Goal: Navigation & Orientation: Find specific page/section

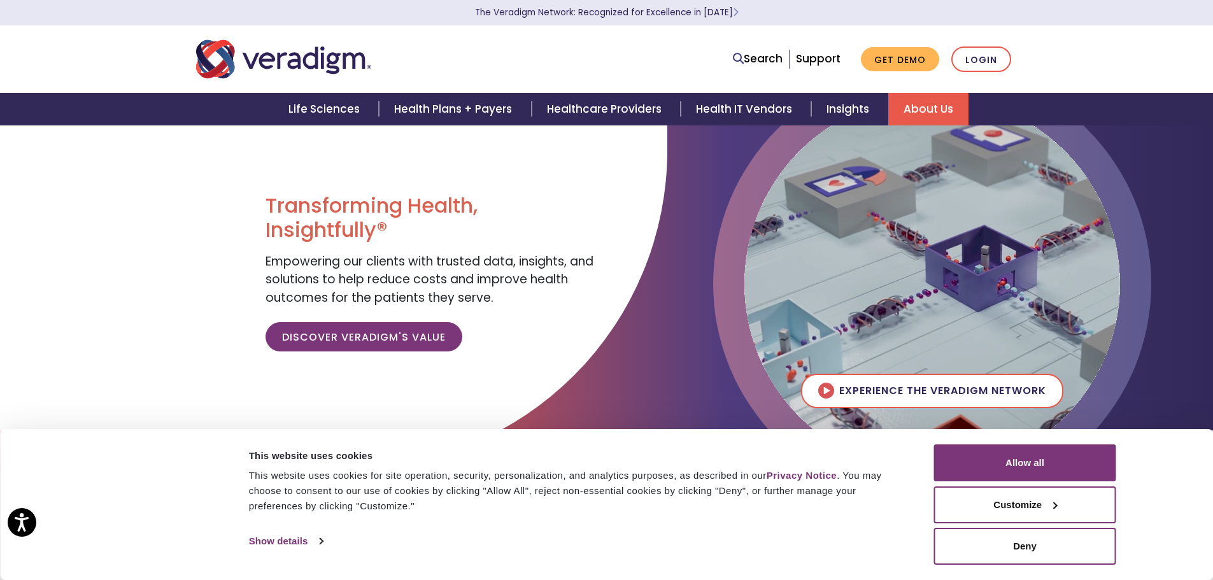
click at [936, 102] on link "About Us" at bounding box center [928, 109] width 80 height 32
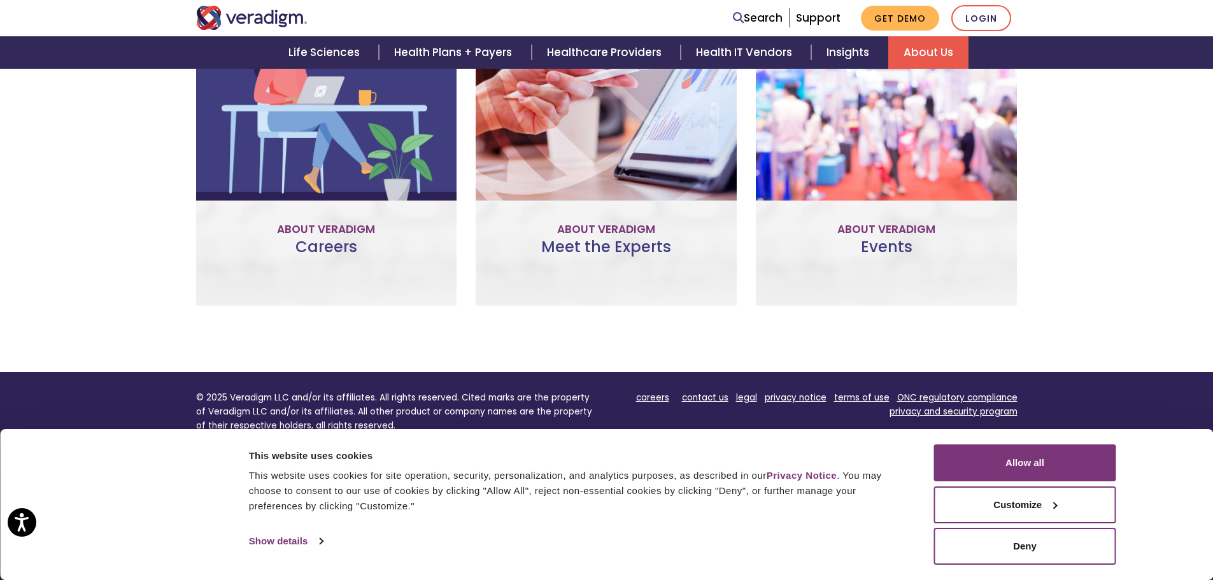
scroll to position [975, 0]
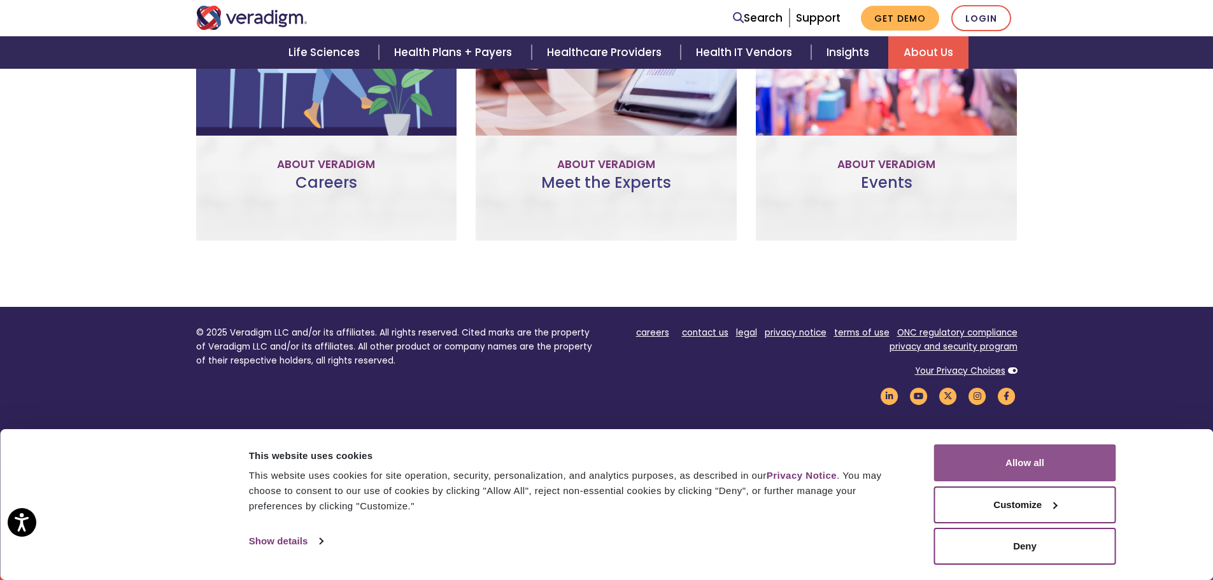
click at [993, 466] on button "Allow all" at bounding box center [1025, 462] width 182 height 37
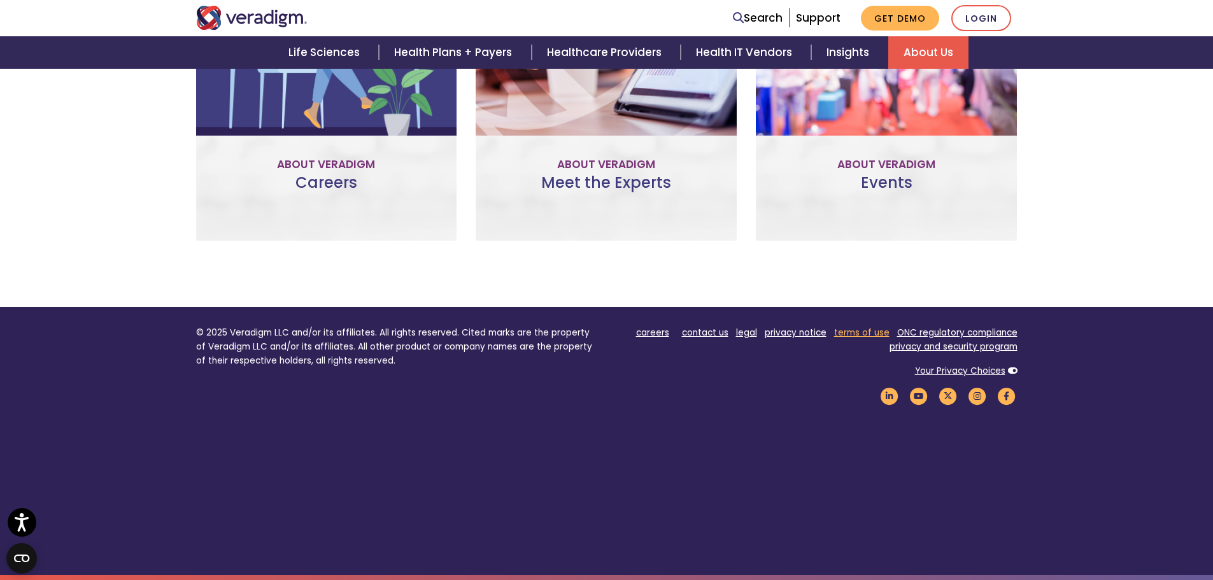
click at [866, 330] on link "terms of use" at bounding box center [861, 333] width 55 height 12
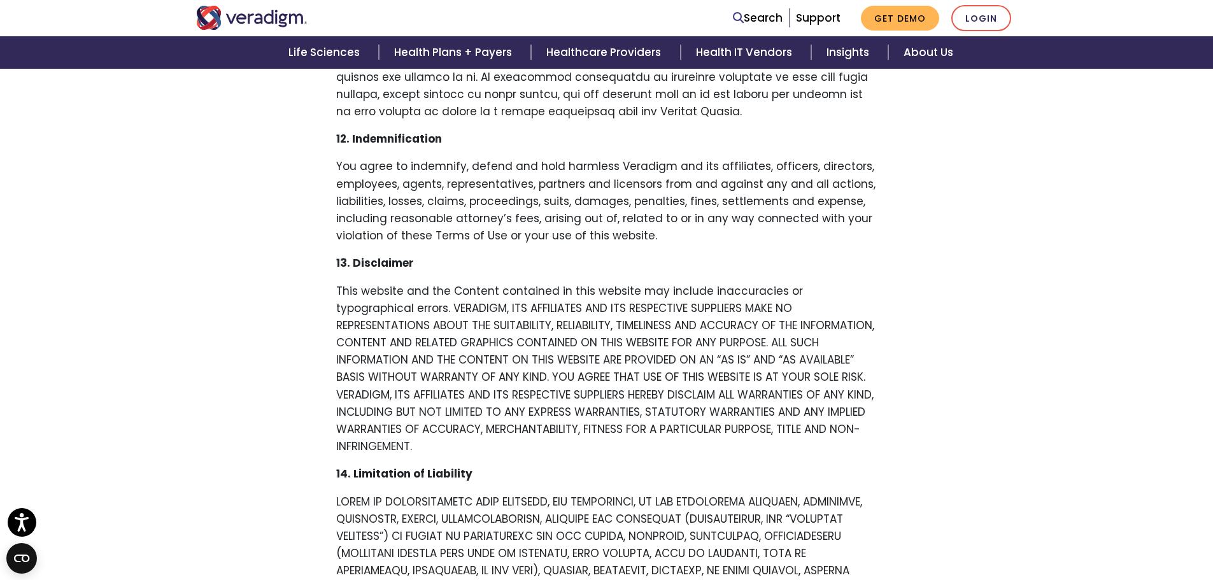
scroll to position [2806, 0]
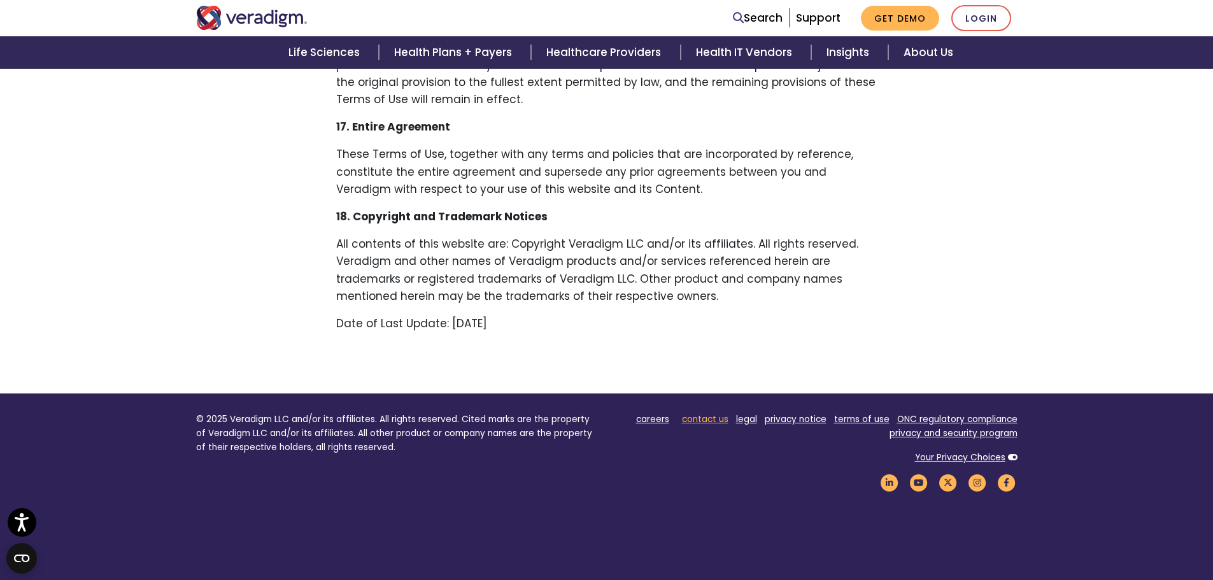
click at [709, 413] on link "contact us" at bounding box center [705, 419] width 46 height 12
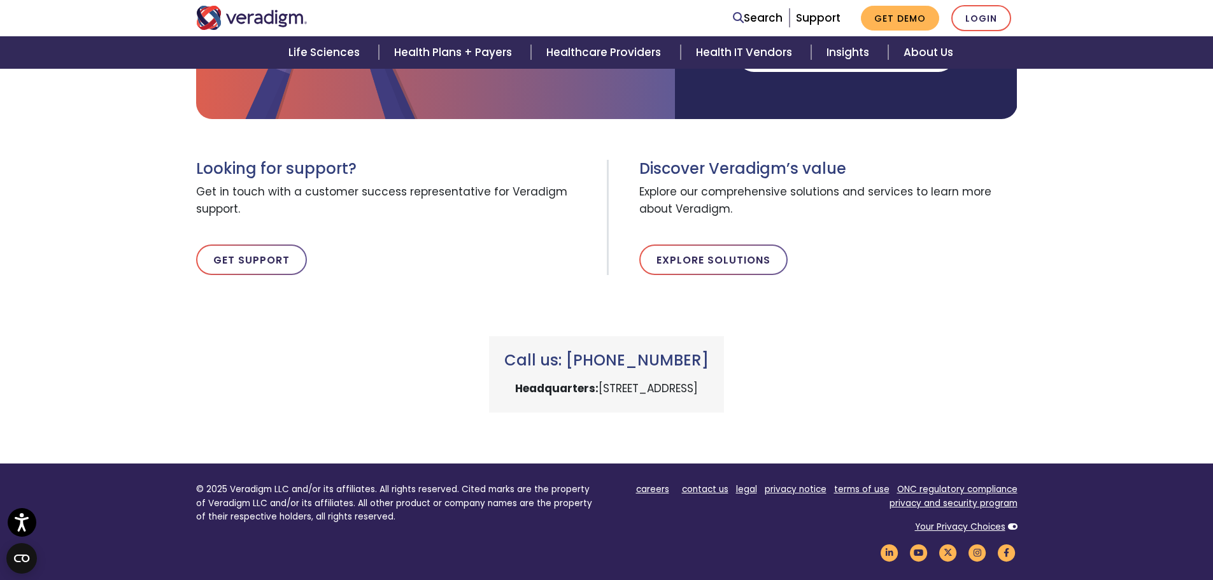
scroll to position [382, 0]
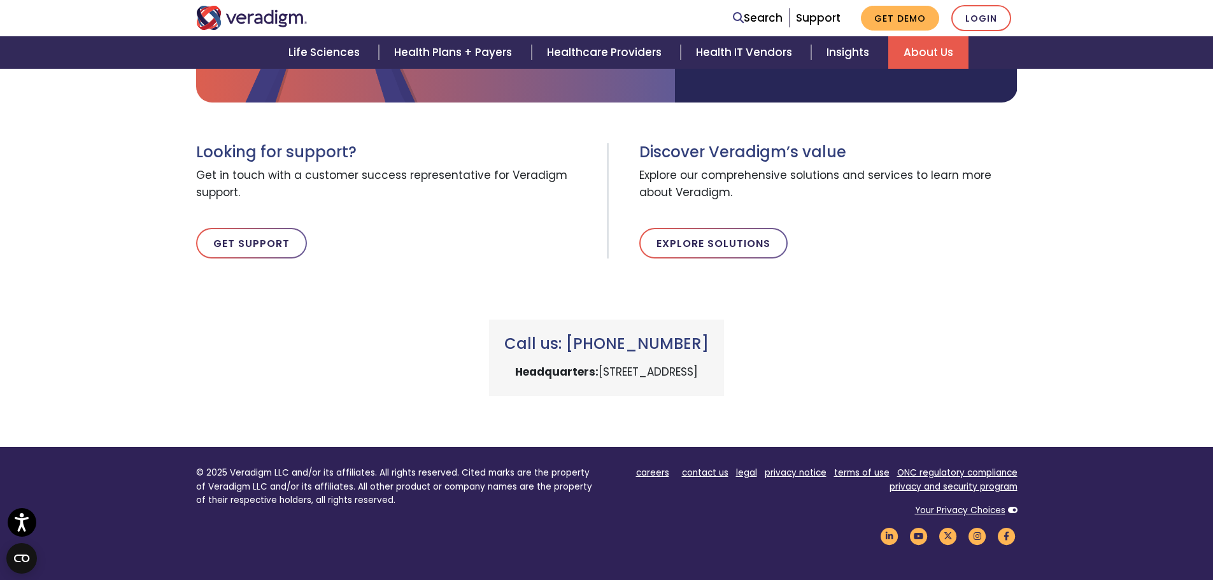
click at [917, 59] on link "About Us" at bounding box center [928, 52] width 80 height 32
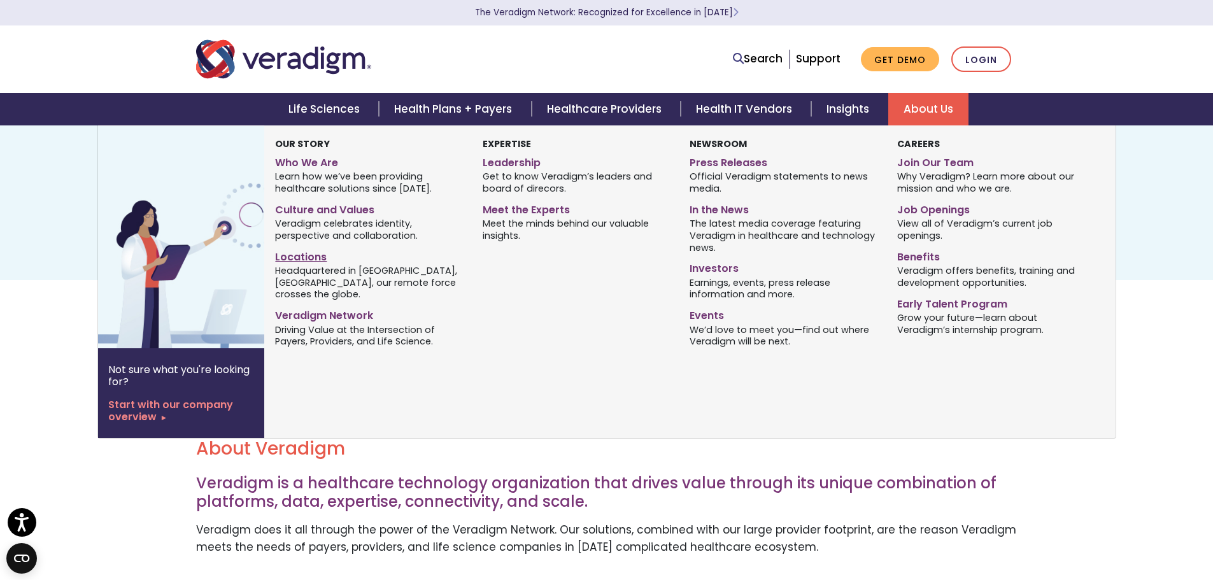
click at [301, 257] on link "Locations" at bounding box center [369, 255] width 188 height 18
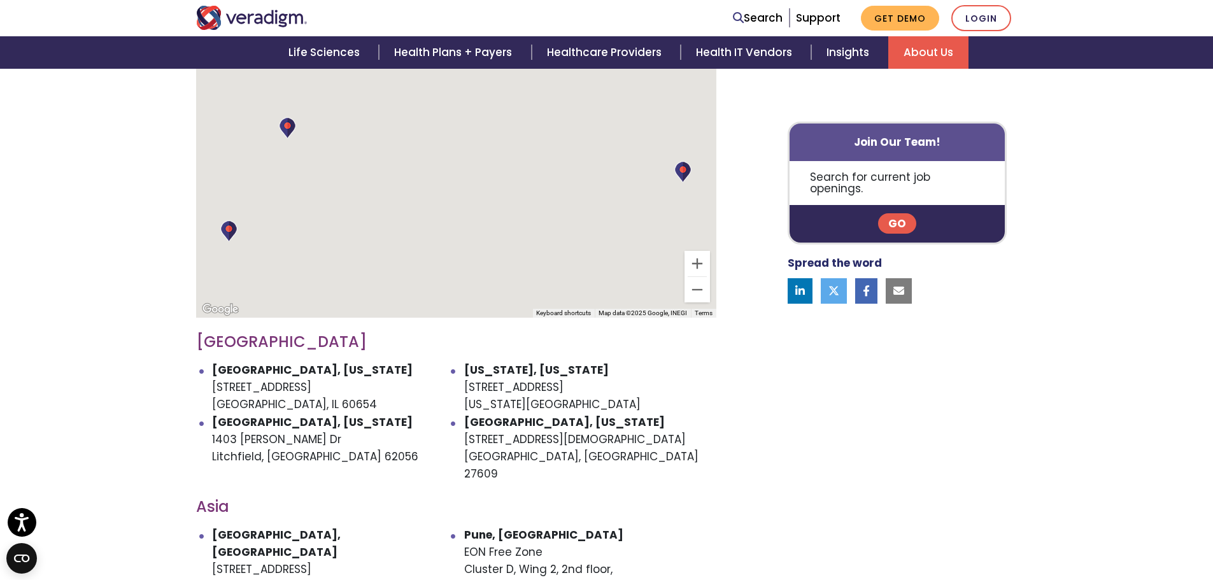
scroll to position [573, 0]
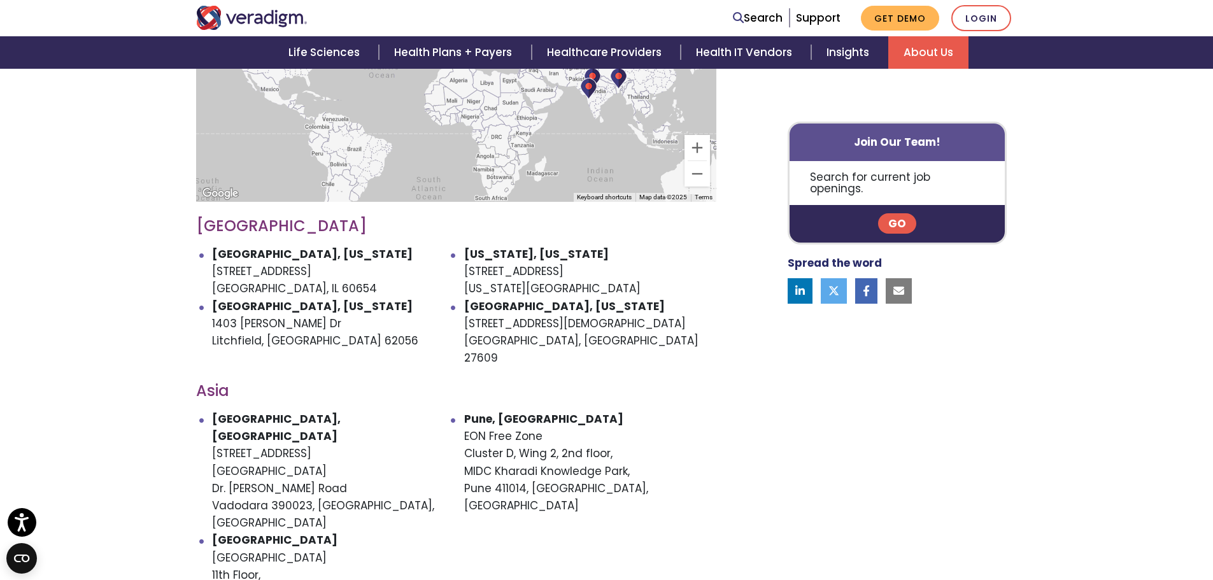
click at [284, 31] on nav "Search Support Get Demo Login" at bounding box center [606, 18] width 1213 height 36
click at [276, 13] on img "Veradigm logo" at bounding box center [251, 18] width 111 height 24
